Goal: Navigation & Orientation: Find specific page/section

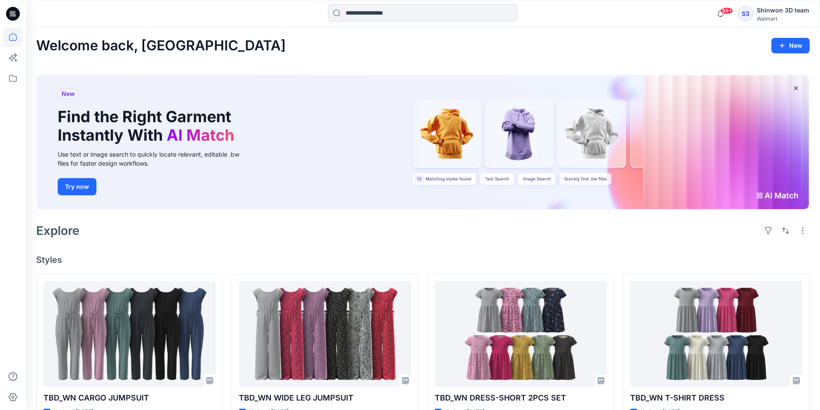
click at [364, 147] on div "New Find the Right Garment Instantly With AI Match Use text or image search to …" at bounding box center [422, 142] width 771 height 134
click at [645, 226] on div "Explore" at bounding box center [422, 230] width 773 height 21
click at [794, 87] on icon "button" at bounding box center [795, 88] width 7 height 7
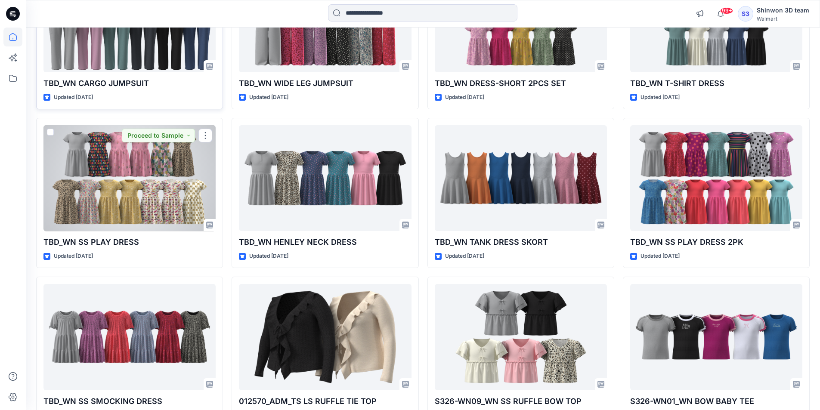
scroll to position [43, 0]
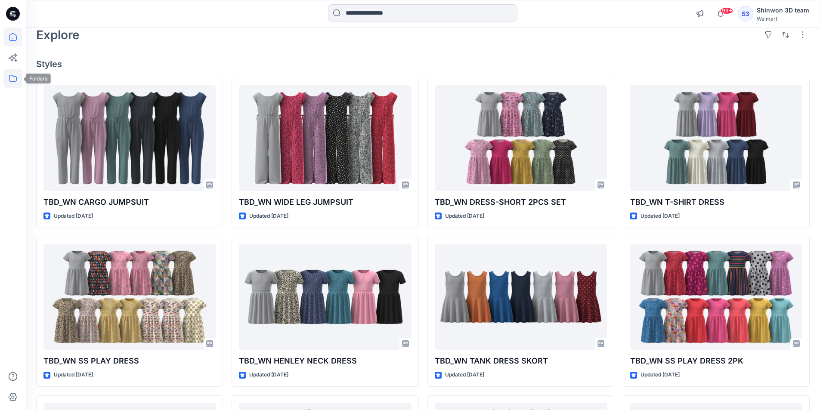
click at [7, 81] on icon at bounding box center [12, 78] width 19 height 19
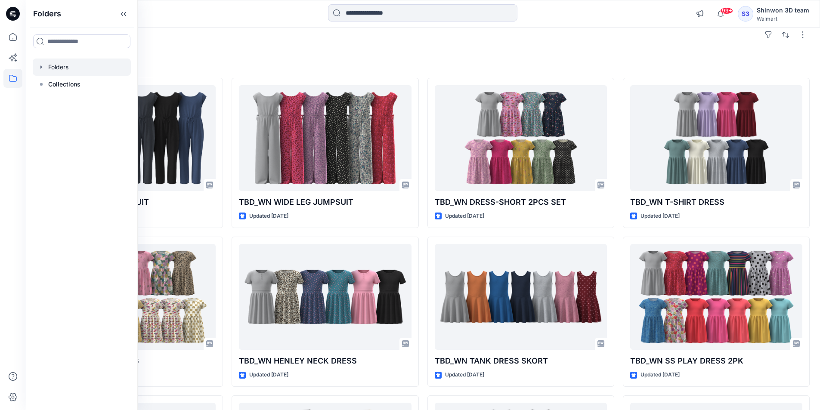
click at [51, 66] on div at bounding box center [82, 67] width 98 height 17
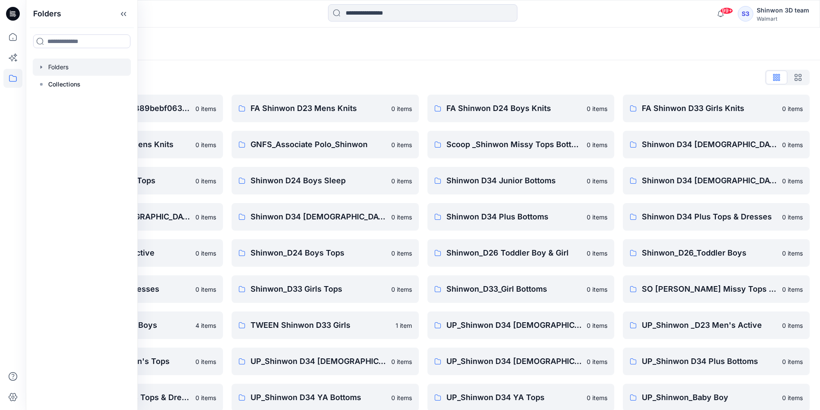
click at [248, 53] on div "Folders" at bounding box center [423, 44] width 794 height 33
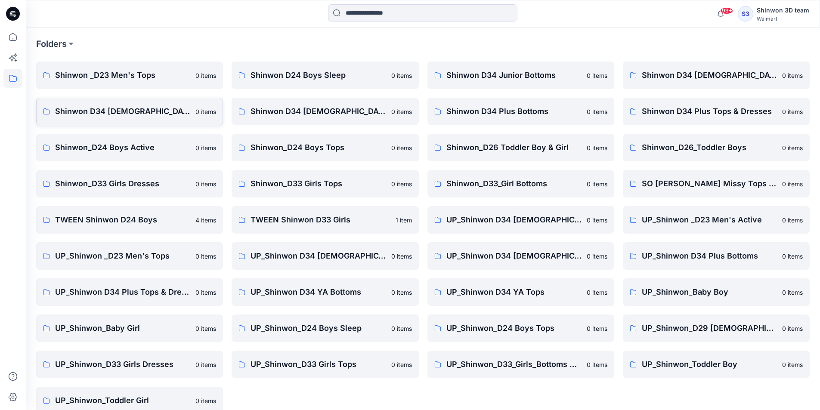
scroll to position [120, 0]
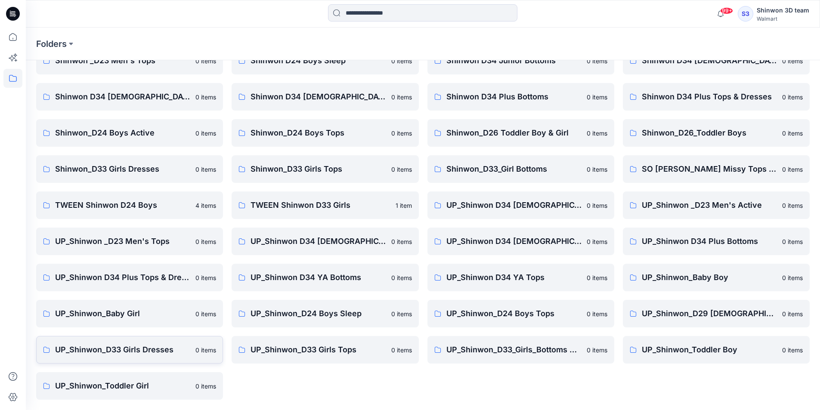
click at [188, 350] on p "UP_Shinwon_D33 Girls Dresses" at bounding box center [122, 350] width 135 height 12
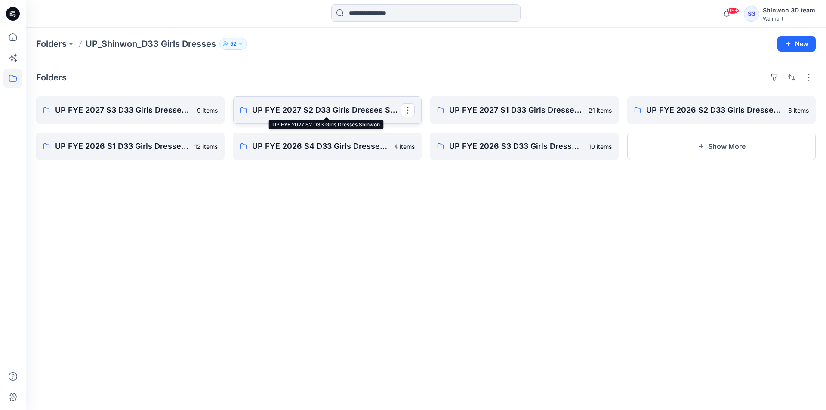
click at [272, 104] on p "UP FYE 2027 S2 D33 Girls Dresses Shinwon" at bounding box center [326, 110] width 149 height 12
click at [675, 122] on link "UP FYE 2026 S2 D33 Girls Dresses Shinwon" at bounding box center [721, 110] width 188 height 28
click at [719, 160] on div "Folders UP FYE 2027 S3 D33 Girls Dresses Shinwon 9 items UP FYE 2026 S1 D33 Gir…" at bounding box center [426, 235] width 800 height 350
click at [716, 144] on button "Show More" at bounding box center [721, 146] width 188 height 28
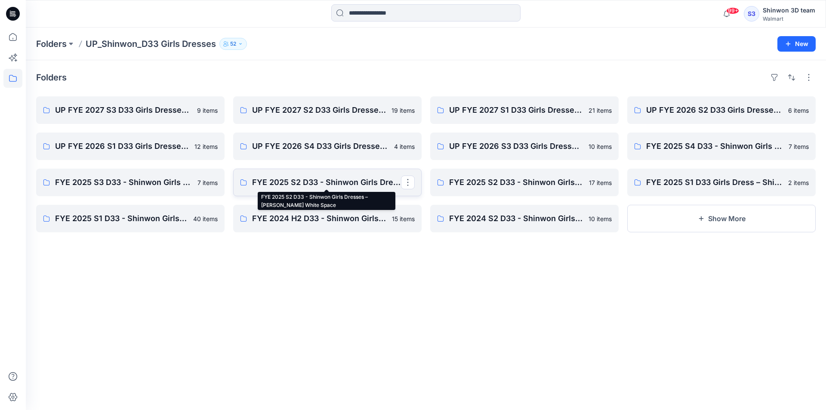
click at [295, 185] on p "FYE 2025 S2 D33 - Shinwon Girls Dresses – [PERSON_NAME] White Space" at bounding box center [326, 182] width 149 height 12
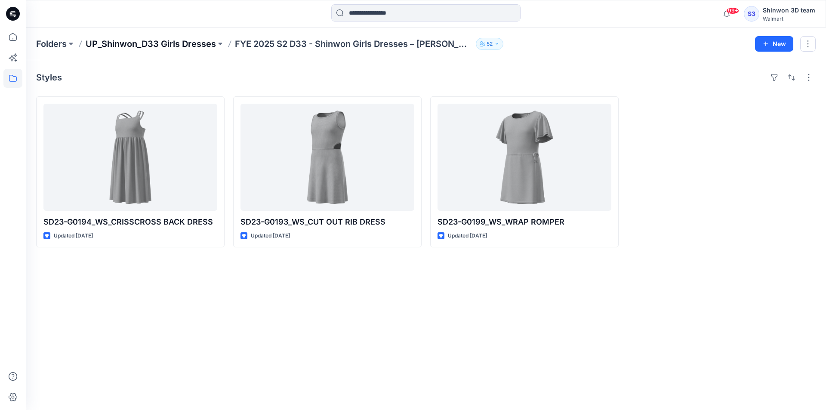
click at [201, 42] on p "UP_Shinwon_D33 Girls Dresses" at bounding box center [151, 44] width 130 height 12
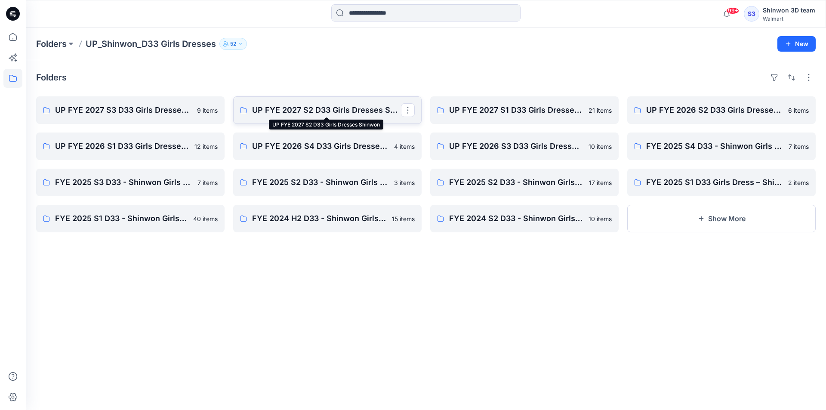
click at [343, 113] on p "UP FYE 2027 S2 D33 Girls Dresses Shinwon" at bounding box center [326, 110] width 149 height 12
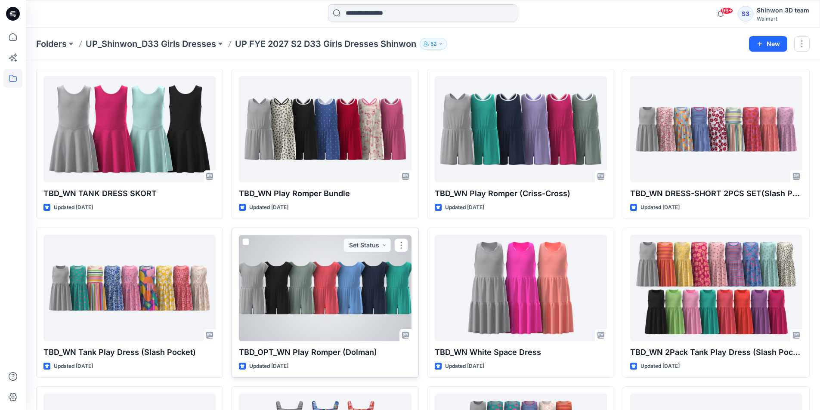
scroll to position [43, 0]
